Goal: Task Accomplishment & Management: Manage account settings

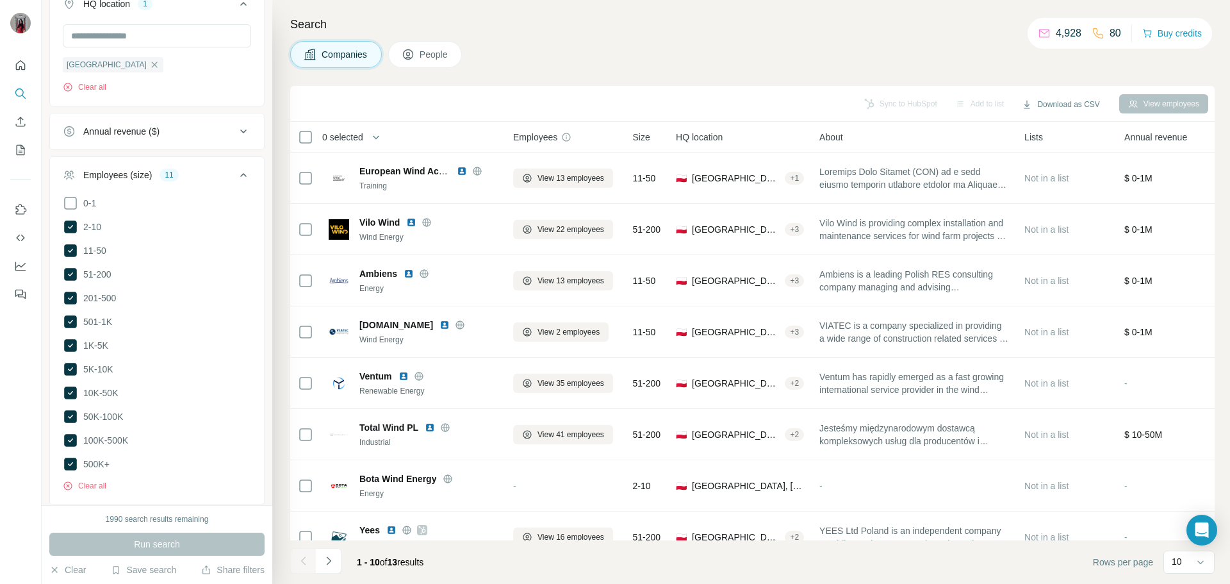
scroll to position [641, 0]
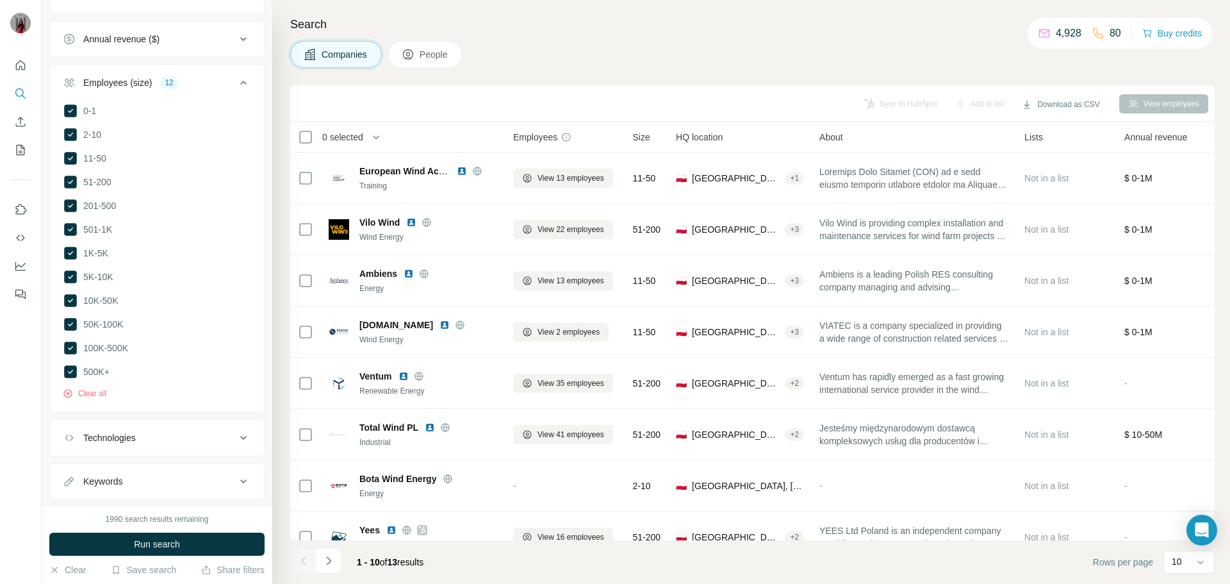
scroll to position [664, 0]
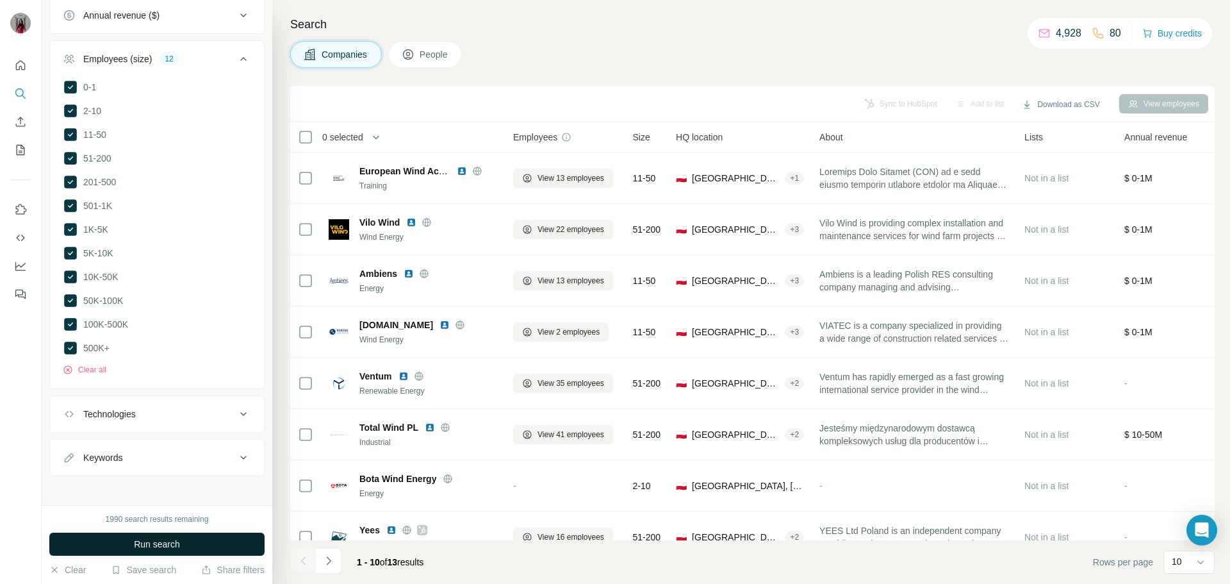
click at [174, 541] on span "Run search" at bounding box center [157, 543] width 46 height 13
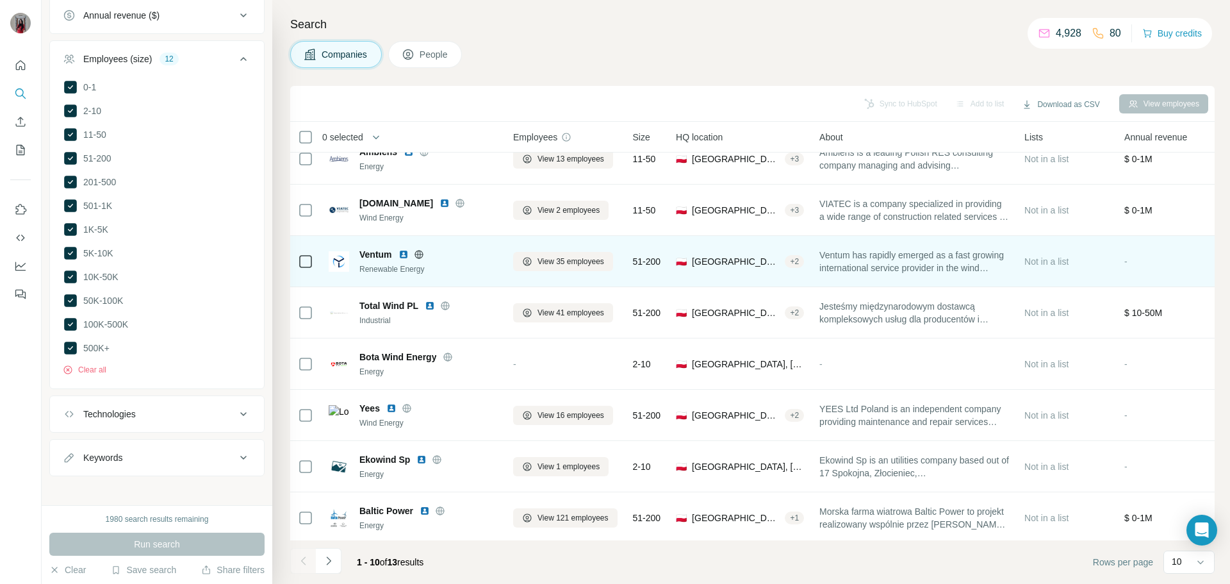
scroll to position [131, 0]
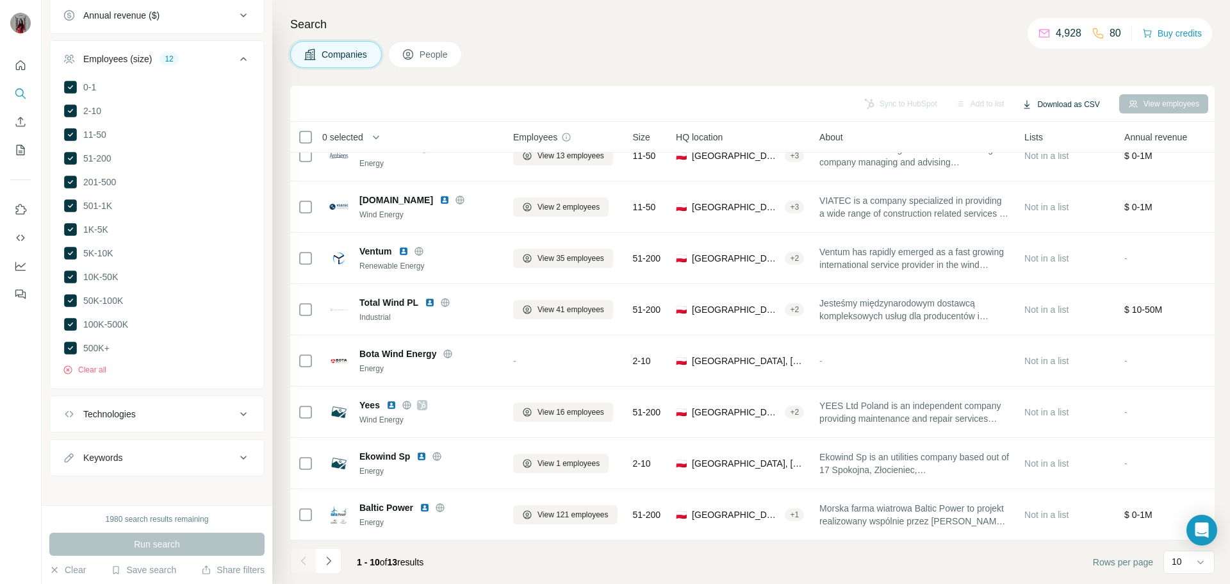
click at [1075, 104] on button "Download as CSV" at bounding box center [1060, 104] width 95 height 19
click at [1059, 131] on div "Only current page (10)" at bounding box center [1069, 131] width 120 height 23
click at [889, 34] on div "Search Companies People Sync to HubSpot Add to list Download as CSV View employ…" at bounding box center [751, 292] width 958 height 584
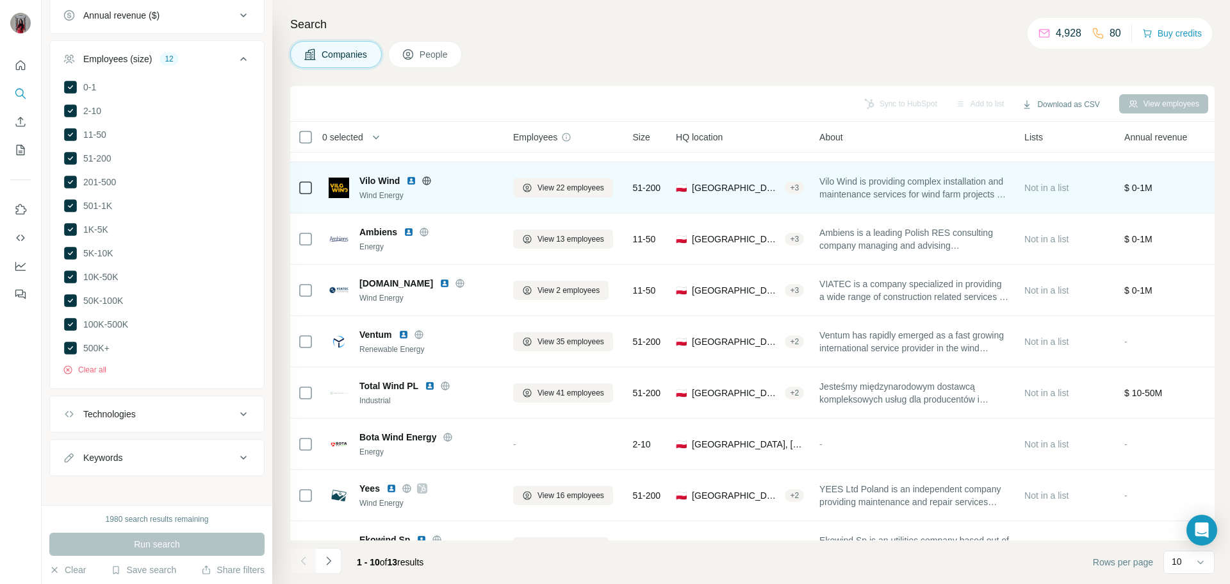
scroll to position [64, 0]
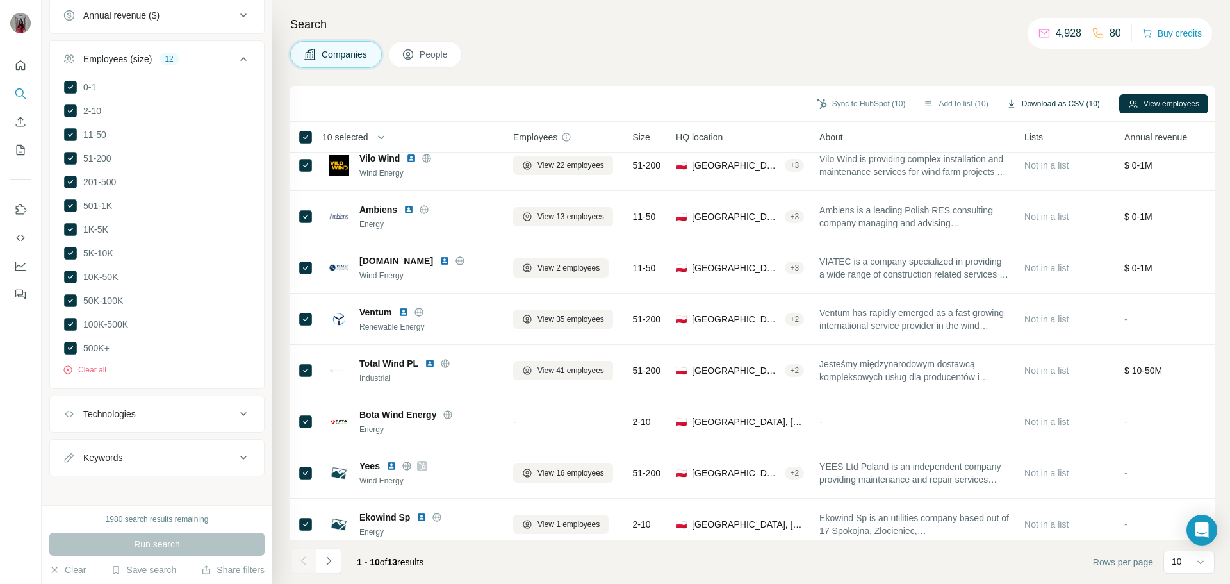
click at [1051, 103] on button "Download as CSV (10)" at bounding box center [1052, 103] width 111 height 19
click at [680, 29] on h4 "Search" at bounding box center [752, 24] width 924 height 18
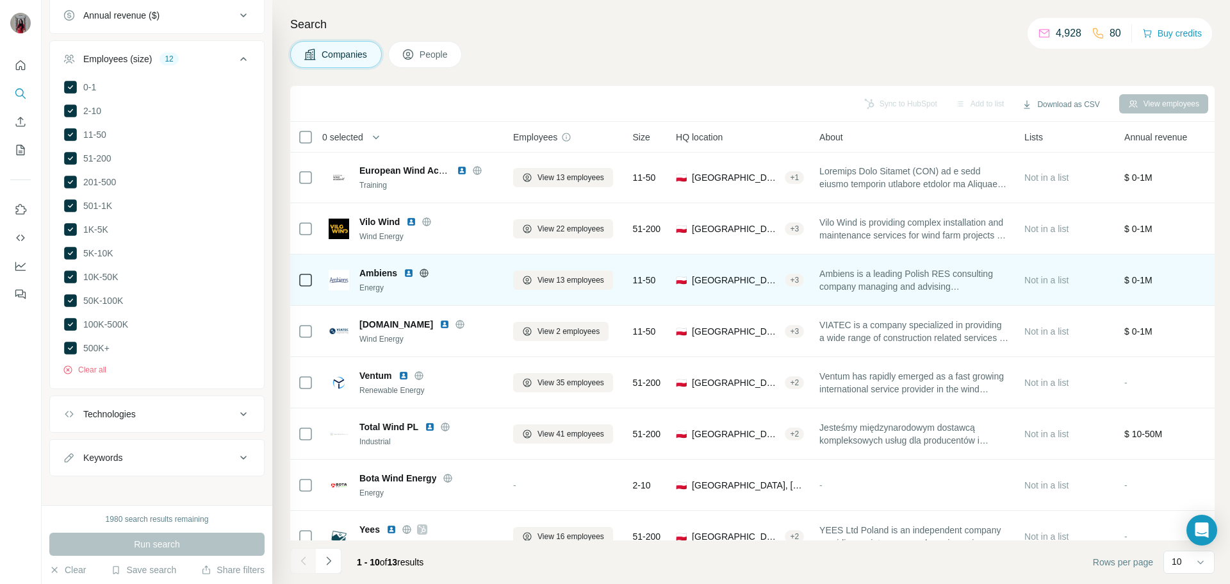
scroll to position [0, 0]
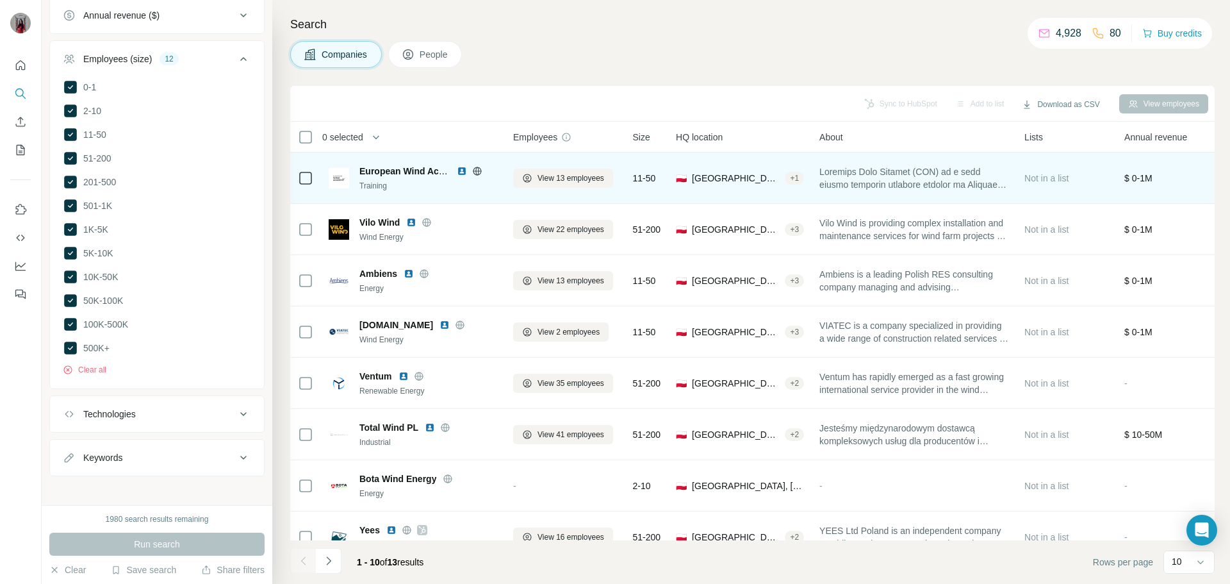
click at [892, 179] on span at bounding box center [914, 178] width 190 height 26
click at [384, 174] on span "European Wind Academy" at bounding box center [413, 171] width 108 height 10
click at [339, 174] on img at bounding box center [339, 178] width 21 height 21
click at [372, 170] on span "European Wind Academy" at bounding box center [413, 171] width 108 height 10
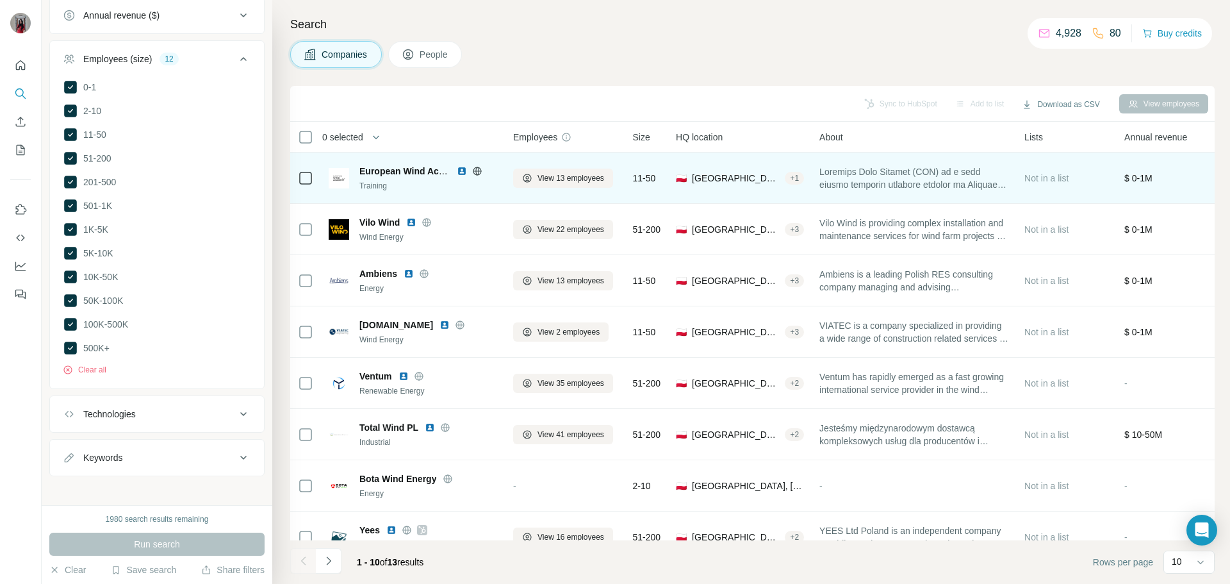
click at [399, 170] on span "European Wind Academy" at bounding box center [413, 171] width 108 height 10
click at [461, 170] on img at bounding box center [462, 171] width 10 height 10
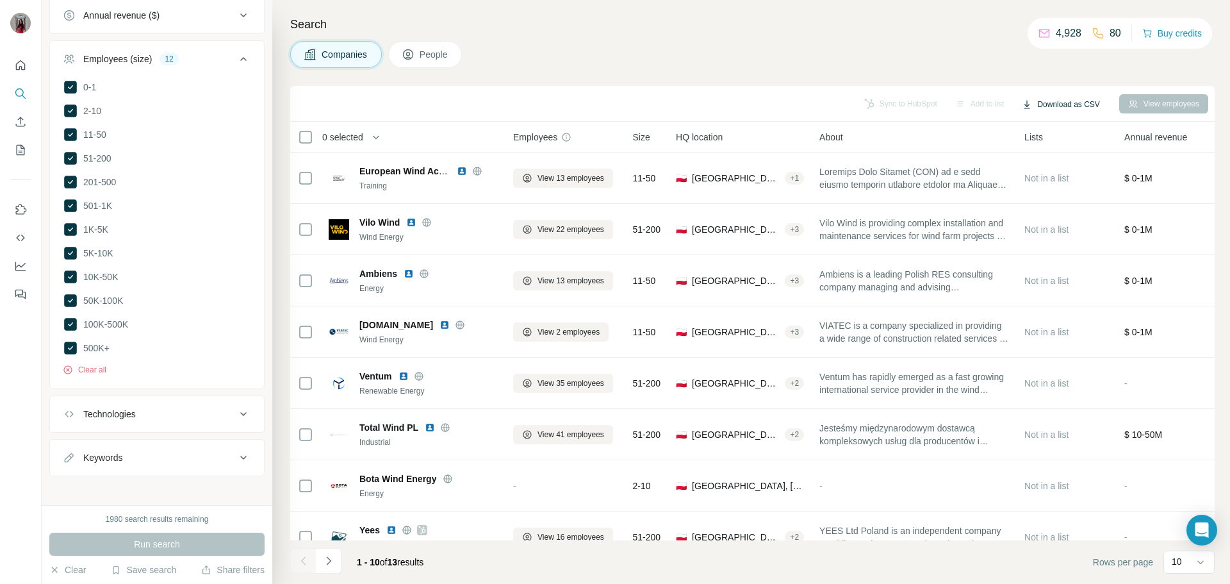
click at [1062, 108] on button "Download as CSV" at bounding box center [1060, 104] width 95 height 19
click at [316, 134] on div "0 selected" at bounding box center [338, 137] width 50 height 13
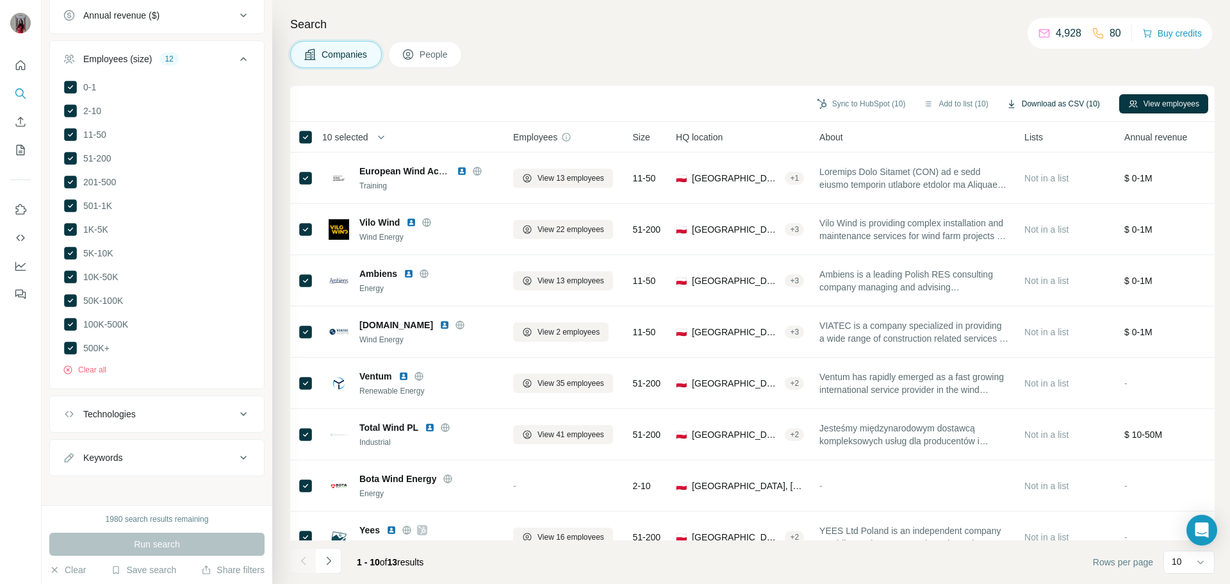
click at [1051, 103] on button "Download as CSV (10)" at bounding box center [1052, 103] width 111 height 19
click at [1062, 106] on button "Download as CSV (10)" at bounding box center [1052, 103] width 111 height 19
drag, startPoint x: 1033, startPoint y: 102, endPoint x: 678, endPoint y: 31, distance: 362.0
click at [678, 31] on h4 "Search" at bounding box center [752, 24] width 924 height 18
click at [539, 74] on div "Search Companies People Sync to HubSpot (10) Add to list (10) Download as CSV (…" at bounding box center [751, 292] width 958 height 584
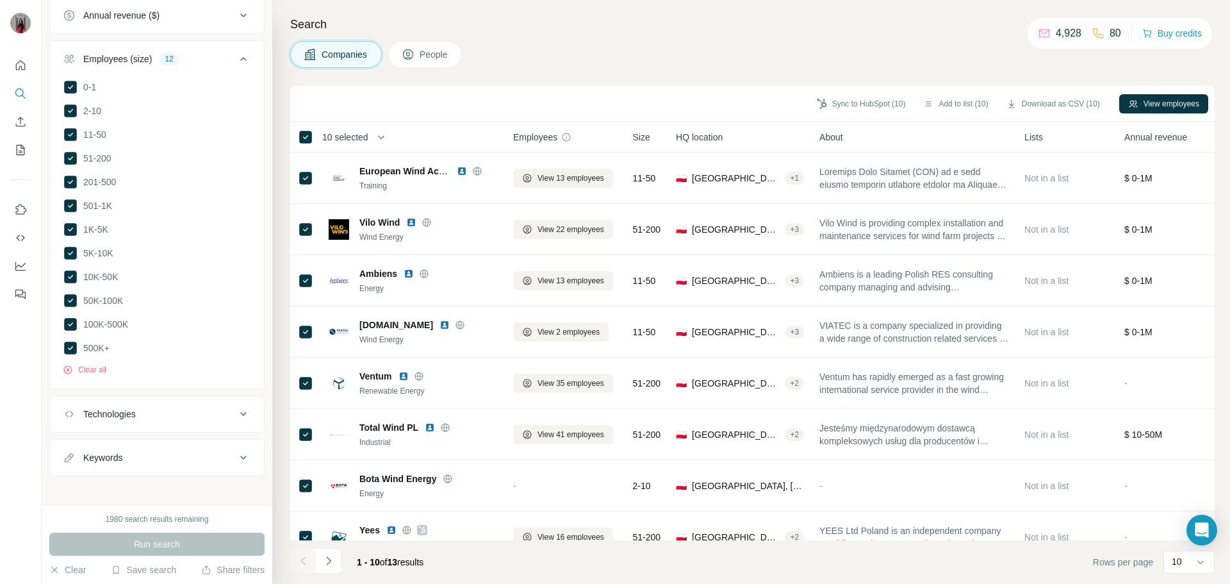
click at [306, 145] on th "10 selected" at bounding box center [392, 137] width 205 height 31
click at [571, 69] on div "Search Companies People Sync to HubSpot (1) Add to list (1) Download as CSV (1)…" at bounding box center [751, 292] width 958 height 584
click at [958, 104] on button "Add to list (1)" at bounding box center [962, 103] width 79 height 19
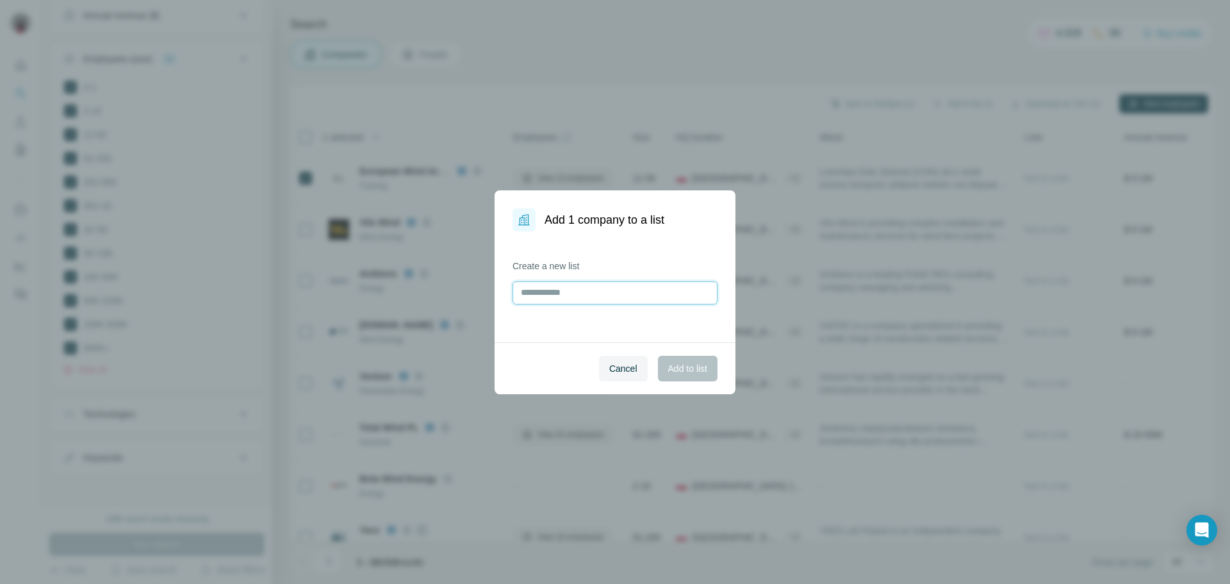
click at [554, 290] on input "text" at bounding box center [615, 292] width 205 height 23
click at [567, 295] on input "text" at bounding box center [615, 292] width 205 height 23
click at [611, 287] on input "text" at bounding box center [615, 292] width 205 height 23
paste input "****"
type input "****"
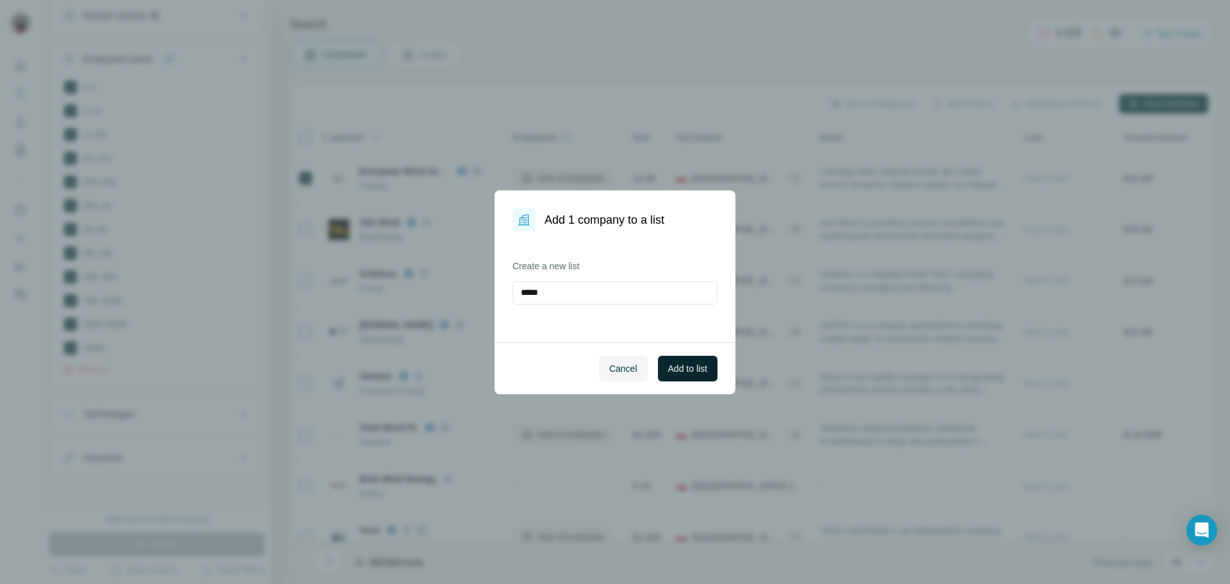
click at [693, 365] on span "Add to list" at bounding box center [687, 368] width 39 height 13
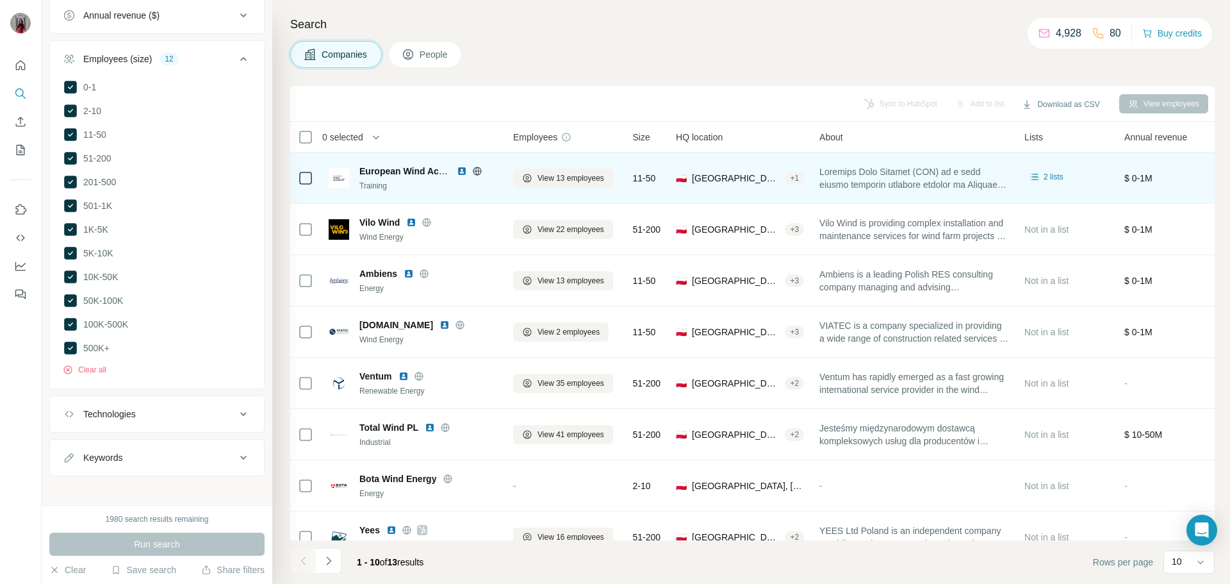
click at [463, 169] on img at bounding box center [462, 171] width 10 height 10
click at [459, 173] on img at bounding box center [462, 171] width 10 height 10
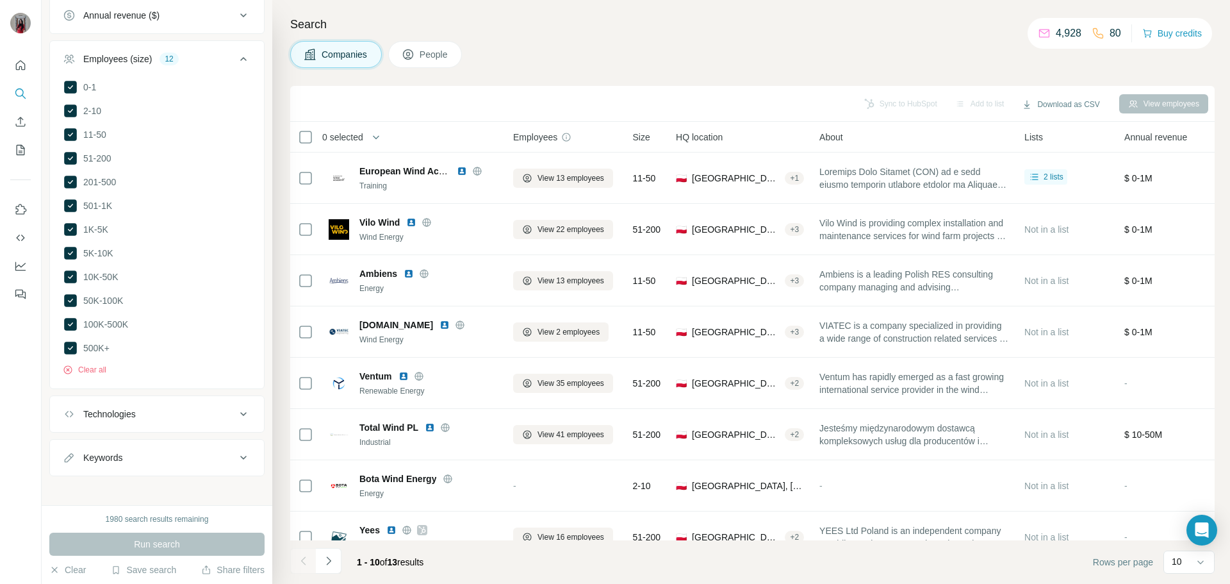
click at [972, 104] on div "Add to list" at bounding box center [979, 103] width 67 height 19
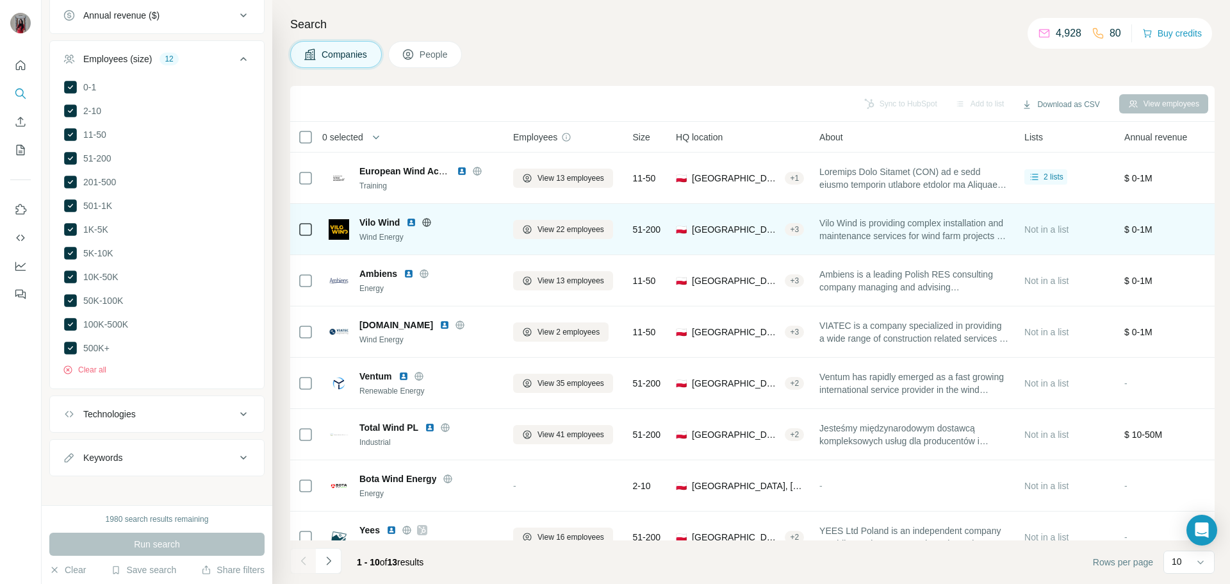
click at [413, 225] on img at bounding box center [411, 222] width 10 height 10
click at [428, 224] on icon at bounding box center [427, 222] width 10 height 10
click at [410, 224] on img at bounding box center [411, 222] width 10 height 10
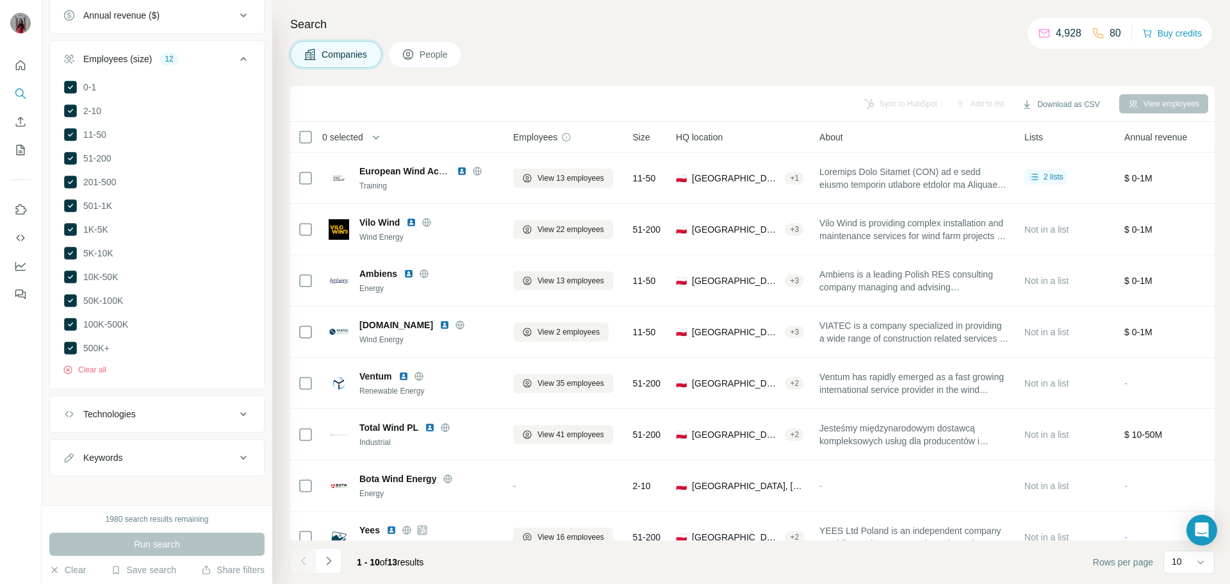
click at [585, 47] on div "Companies People" at bounding box center [752, 54] width 924 height 27
